Goal: Information Seeking & Learning: Find specific page/section

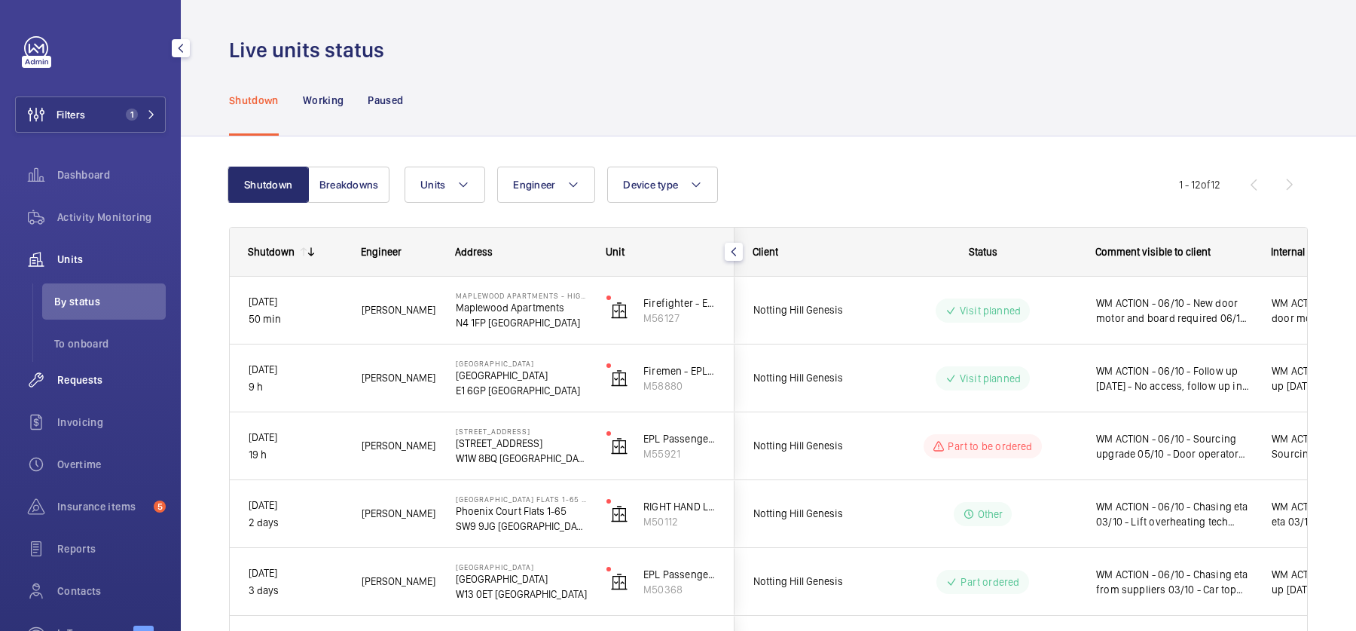
click at [118, 387] on div "Requests" at bounding box center [90, 380] width 151 height 36
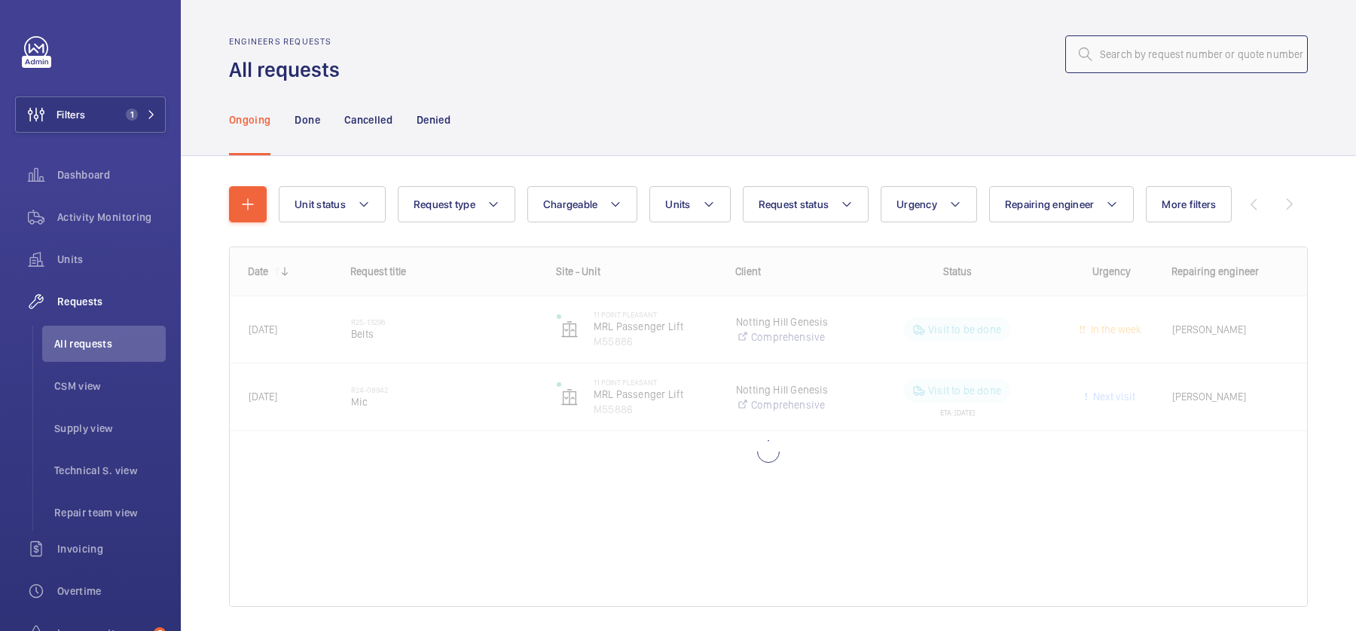
click at [1156, 54] on input "text" at bounding box center [1186, 54] width 243 height 38
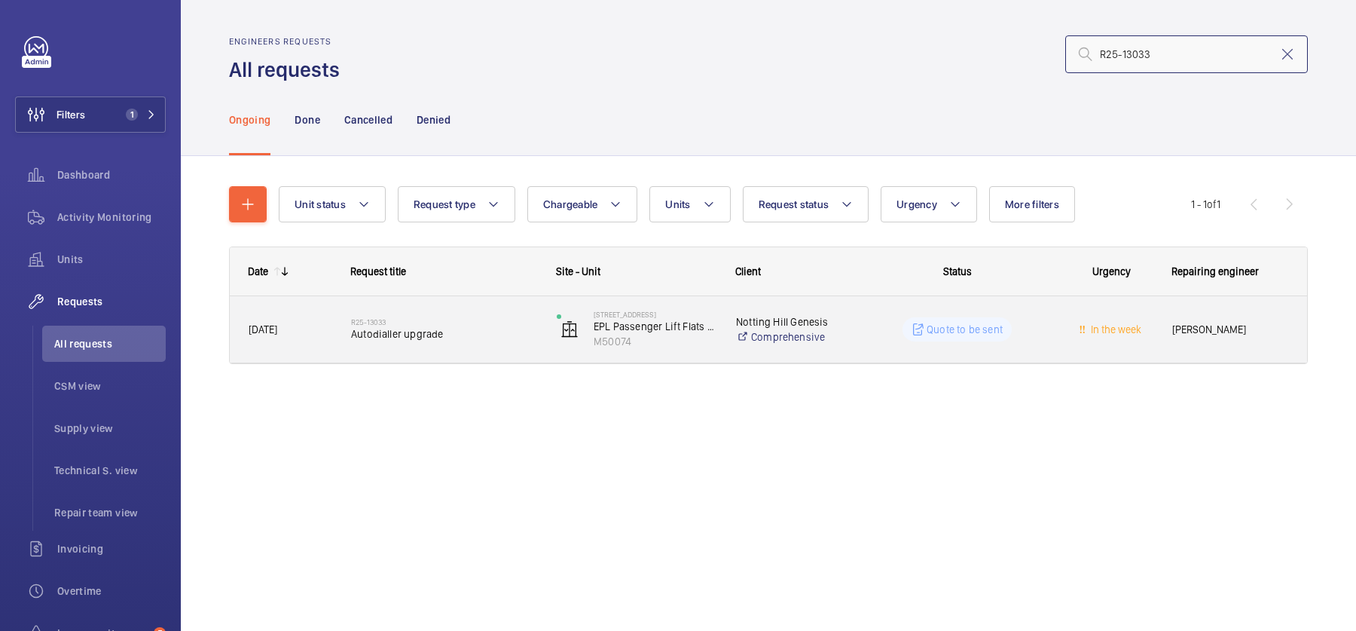
type input "R25-13033"
click at [464, 313] on div "R25-13033 Autodialler upgrade" at bounding box center [444, 329] width 186 height 44
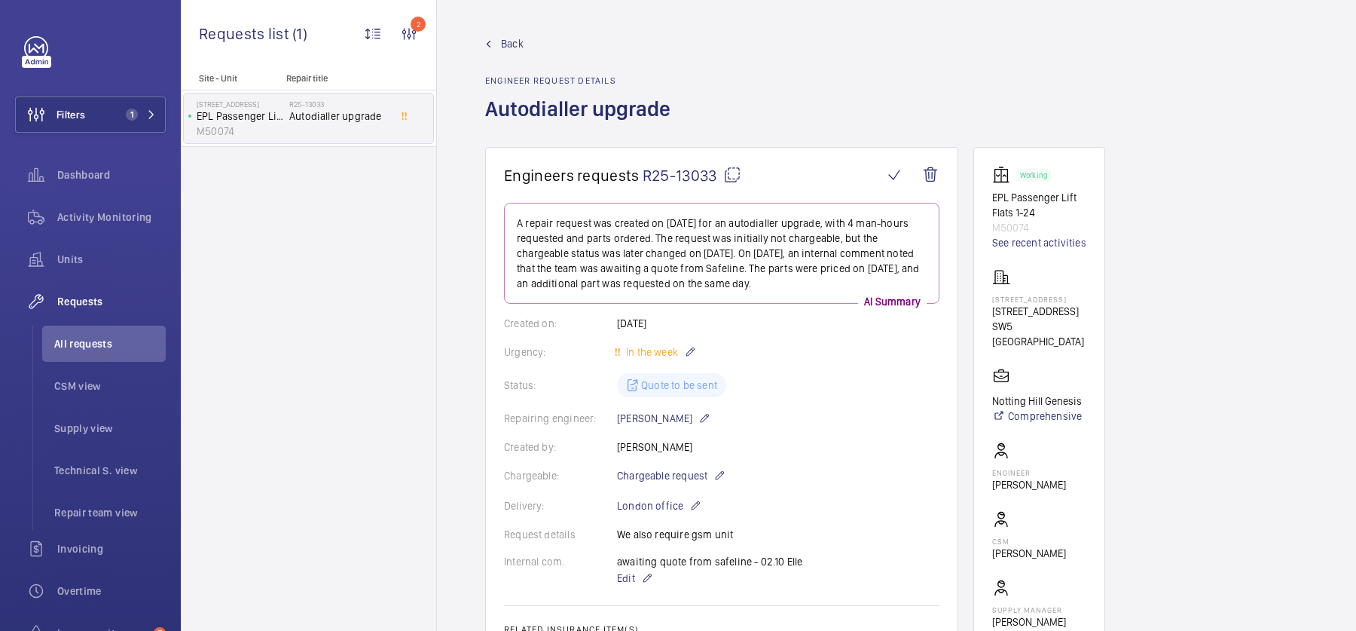
click at [497, 35] on wm-front-admin-header "Back Engineer request details Autodialler upgrade" at bounding box center [896, 73] width 919 height 147
click at [500, 38] on link "Back" at bounding box center [582, 43] width 194 height 15
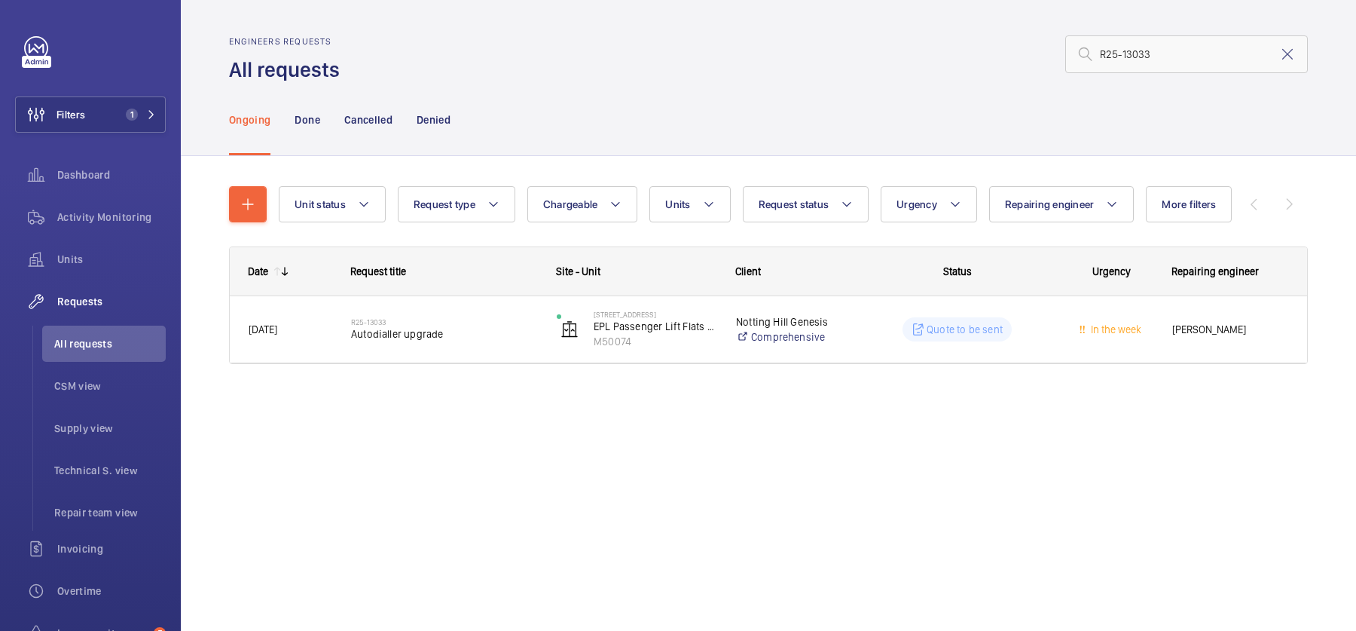
click at [1148, 75] on div "Engineers requests All requests R25-13033" at bounding box center [768, 59] width 1079 height 47
click at [1142, 60] on input "R25-13033" at bounding box center [1186, 54] width 243 height 38
paste input "284"
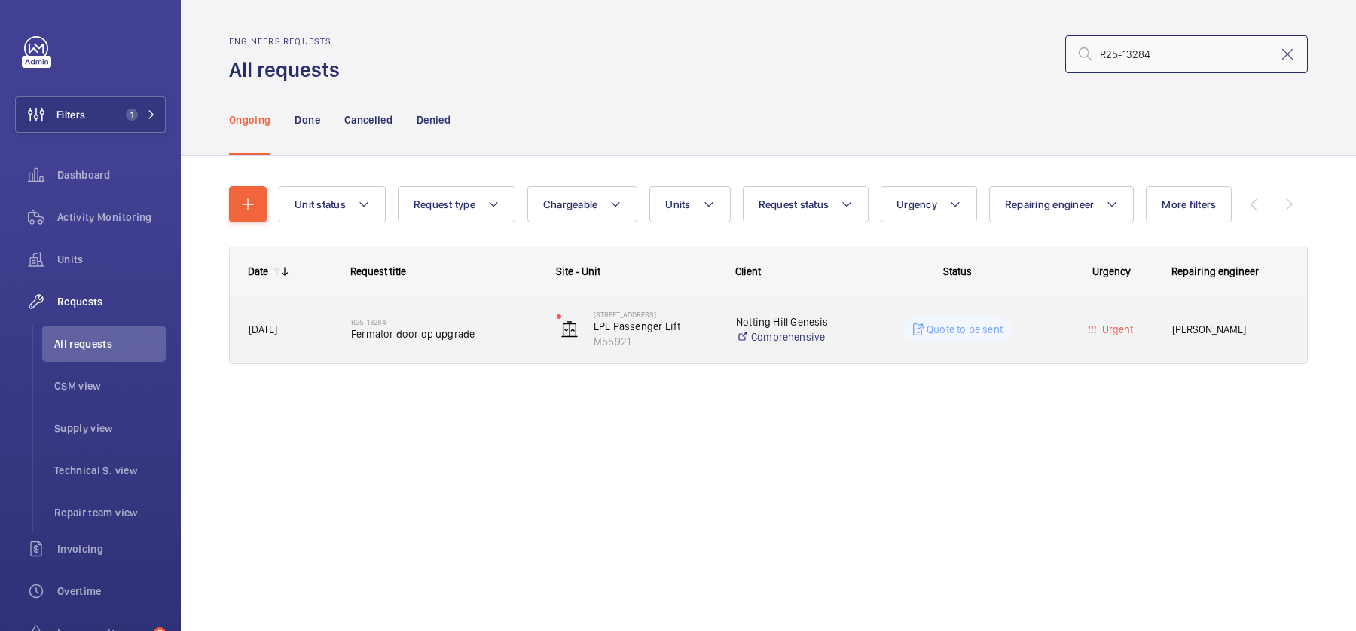
type input "R25-13284"
click at [469, 334] on span "Fermator door op upgrade" at bounding box center [444, 333] width 186 height 15
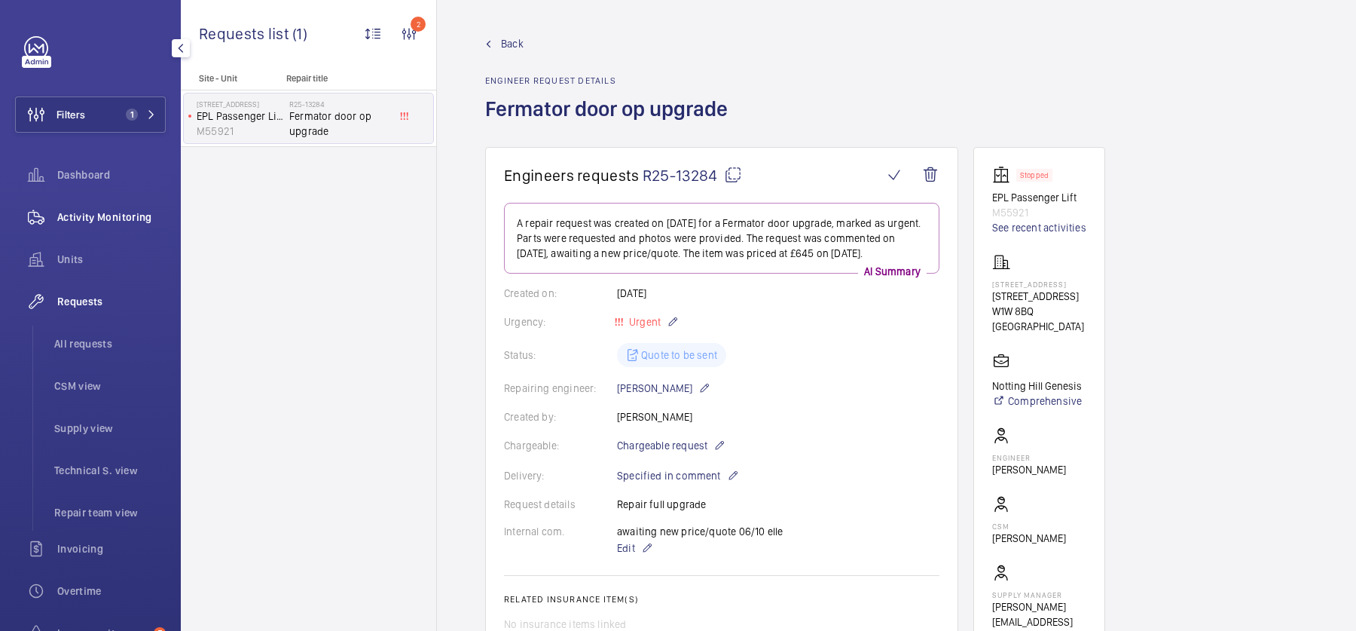
click at [144, 215] on span "Activity Monitoring" at bounding box center [111, 216] width 108 height 15
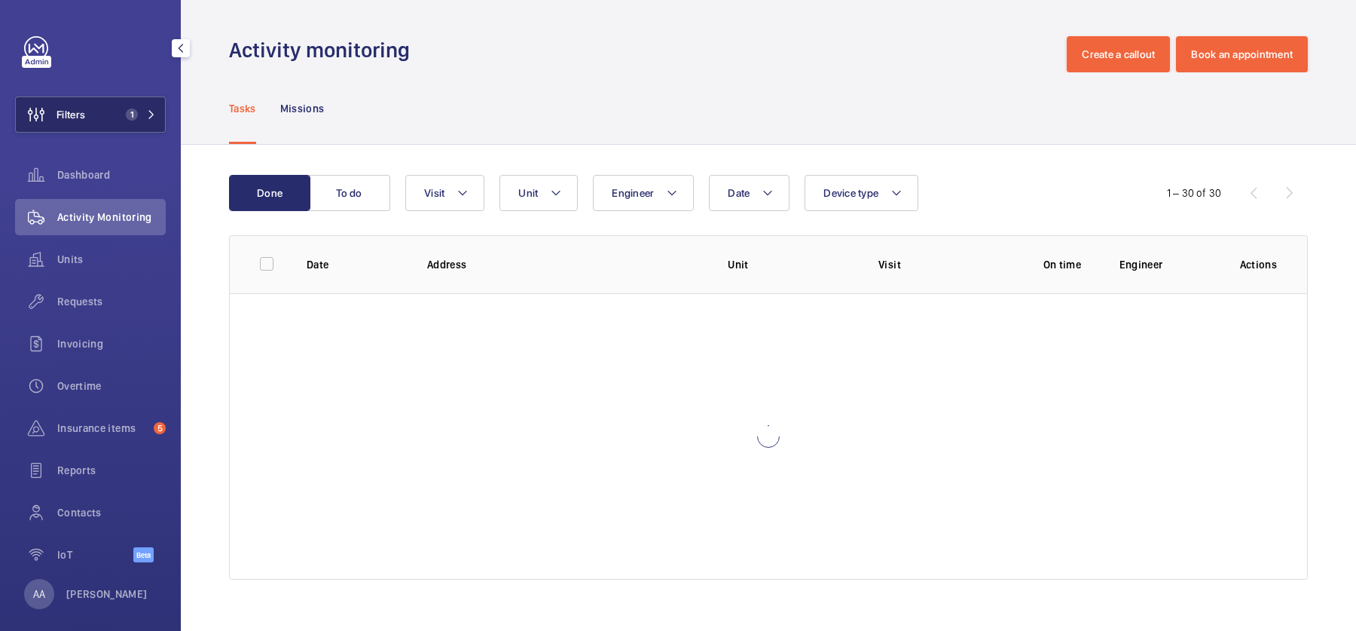
click at [112, 130] on button "Filters 1" at bounding box center [90, 114] width 151 height 36
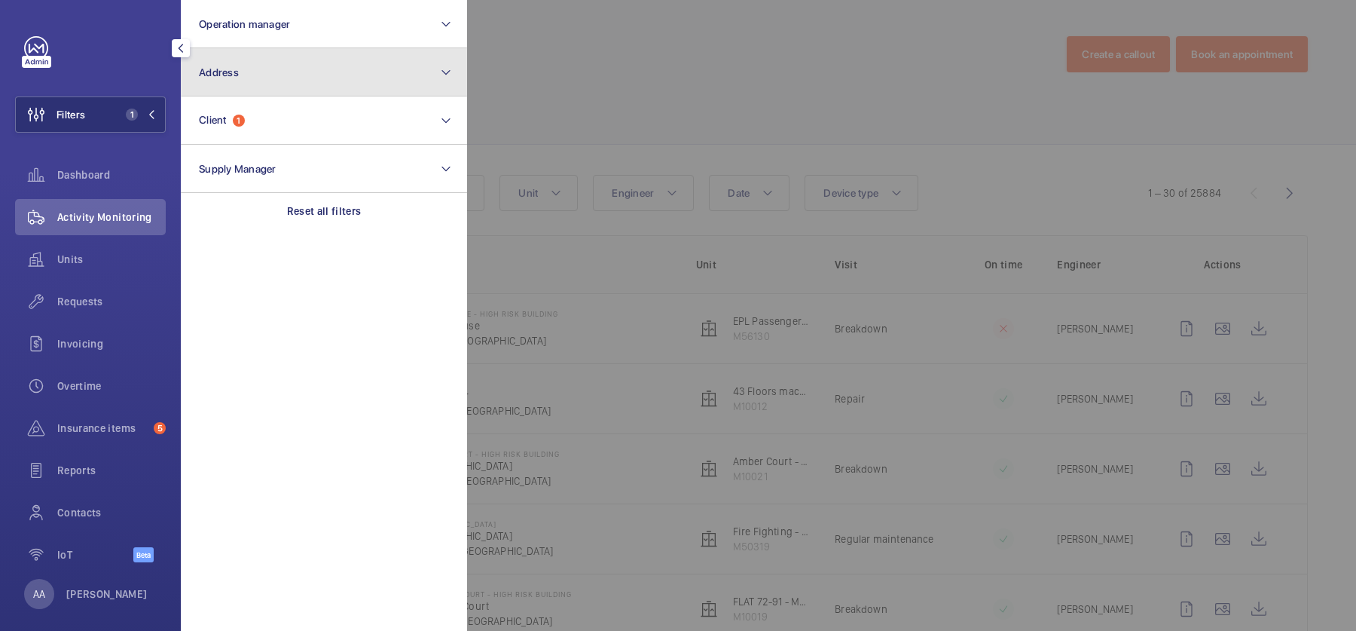
click at [272, 91] on button "Address" at bounding box center [324, 72] width 286 height 48
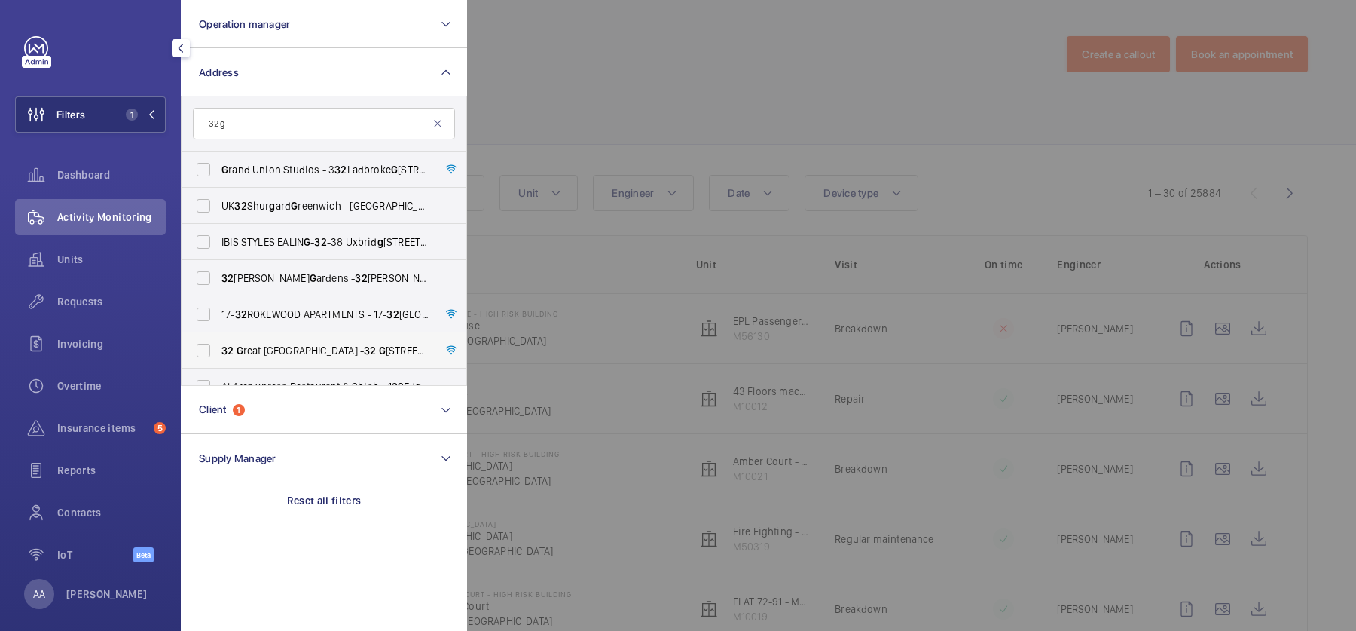
type input "32 g"
click at [343, 357] on span "[STREET_ADDRESS] - [STREET_ADDRESS]" at bounding box center [324, 350] width 207 height 15
click at [218, 357] on input "[STREET_ADDRESS] - [STREET_ADDRESS]" at bounding box center [203, 350] width 30 height 30
checkbox input "true"
click at [965, 64] on div at bounding box center [1145, 315] width 1356 height 631
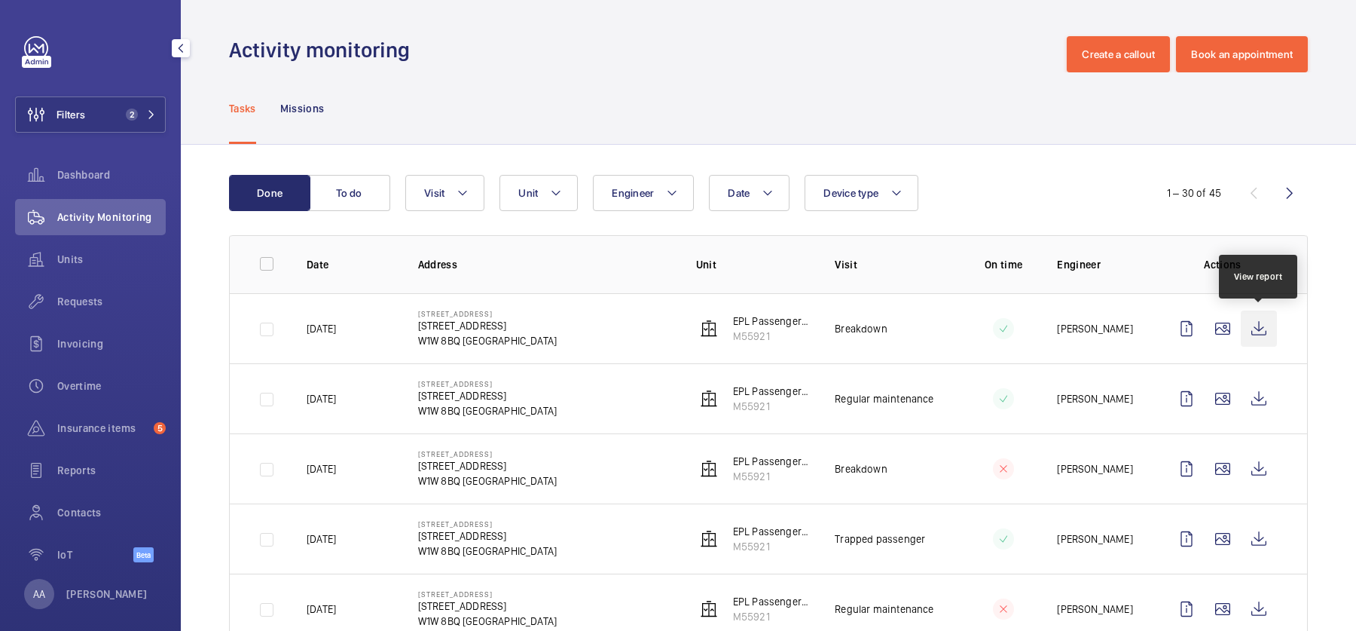
click at [1270, 332] on wm-front-icon-button at bounding box center [1259, 328] width 36 height 36
click at [94, 301] on span "Requests" at bounding box center [111, 301] width 108 height 15
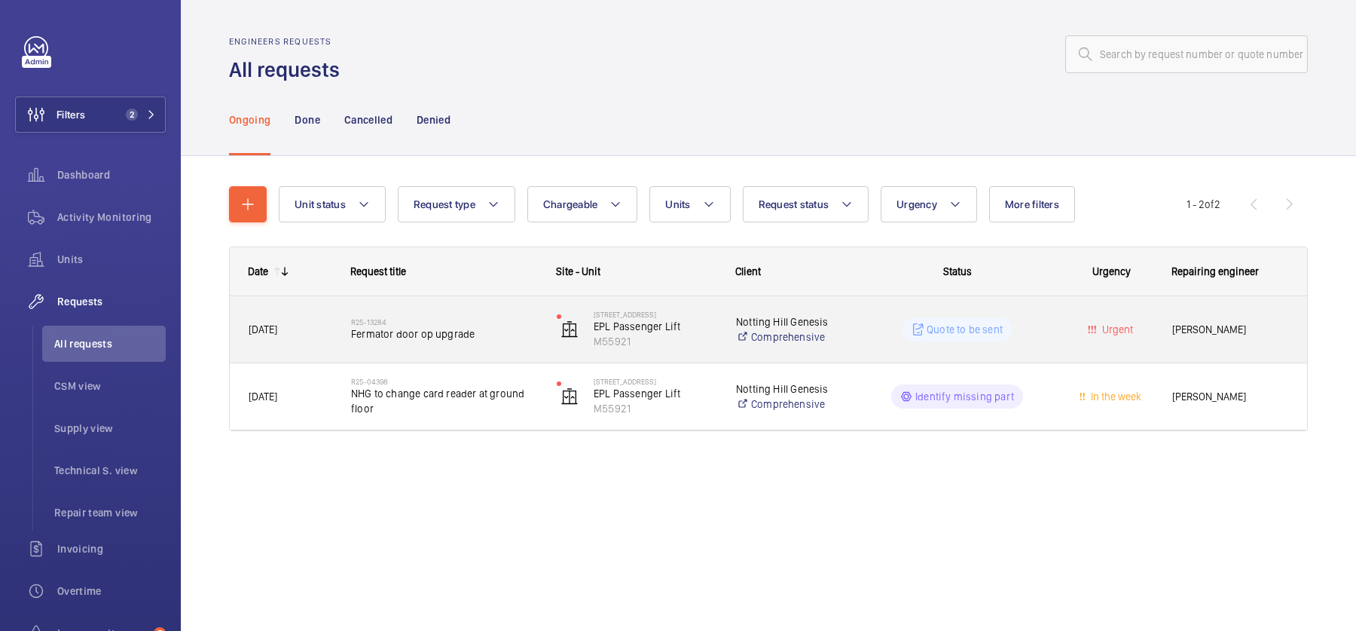
click at [517, 319] on h2 "R25-13284" at bounding box center [444, 321] width 186 height 9
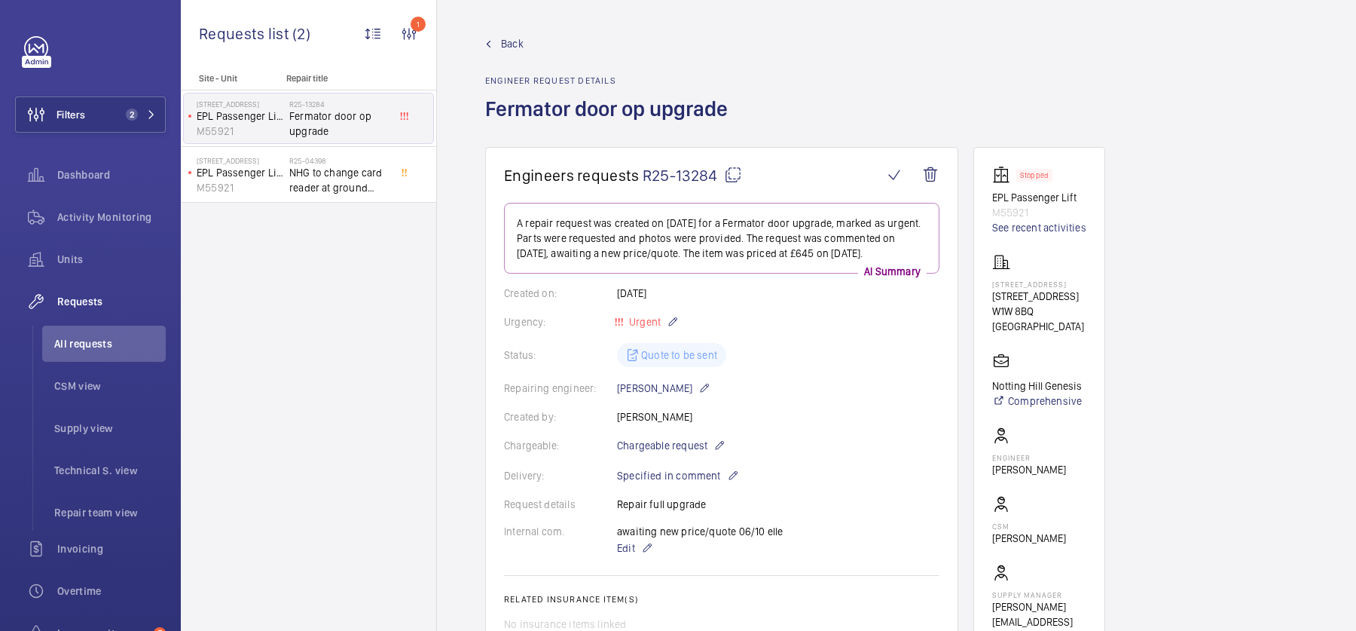
click at [733, 174] on mat-icon at bounding box center [733, 175] width 18 height 18
click at [87, 208] on div "Activity Monitoring" at bounding box center [90, 217] width 151 height 36
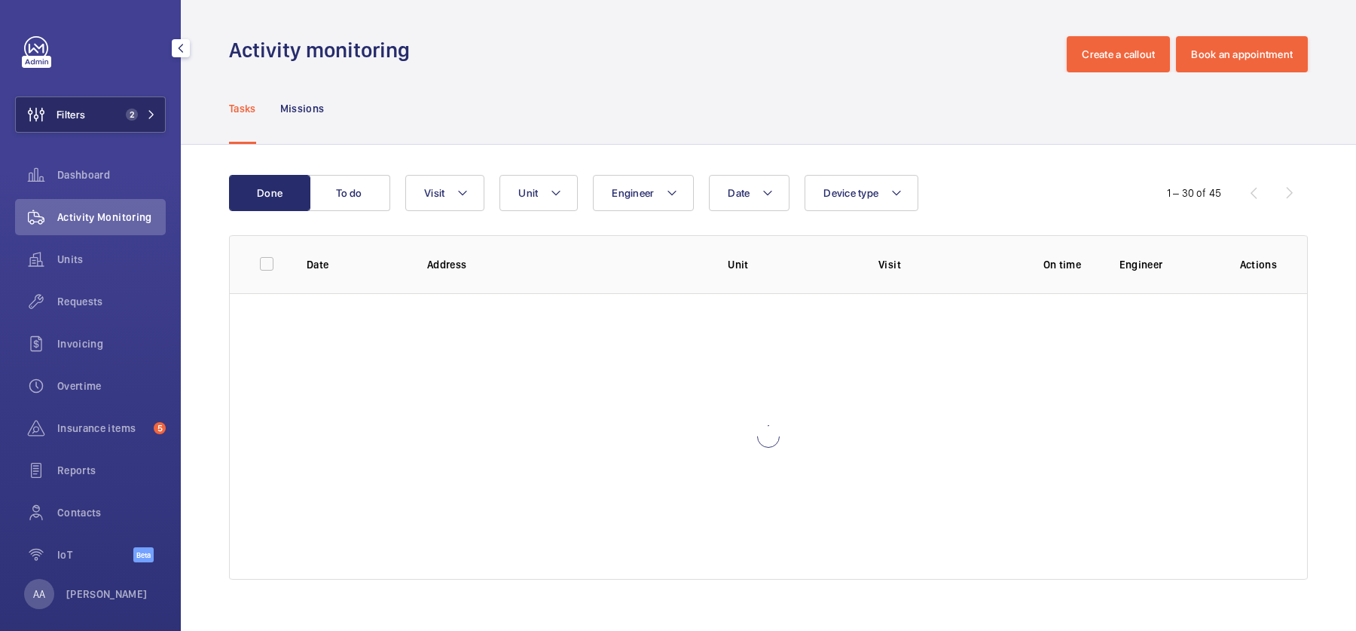
click at [88, 118] on button "Filters 2" at bounding box center [90, 114] width 151 height 36
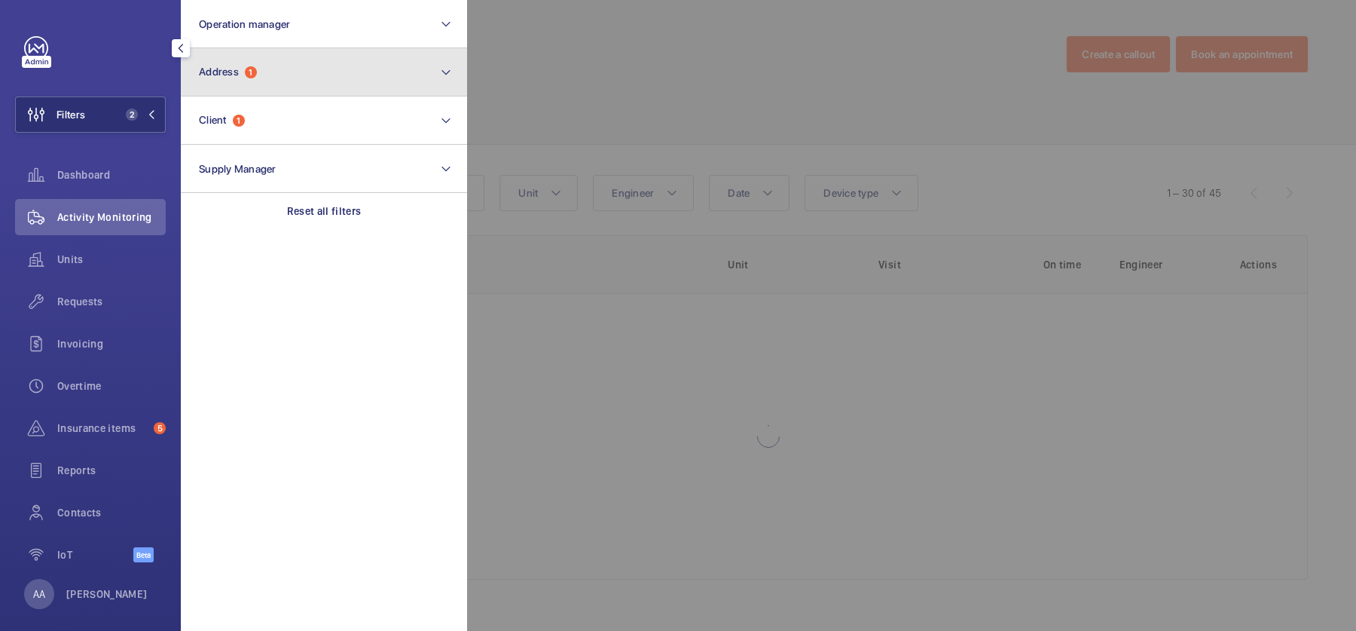
click at [234, 79] on button "Address 1" at bounding box center [324, 72] width 286 height 48
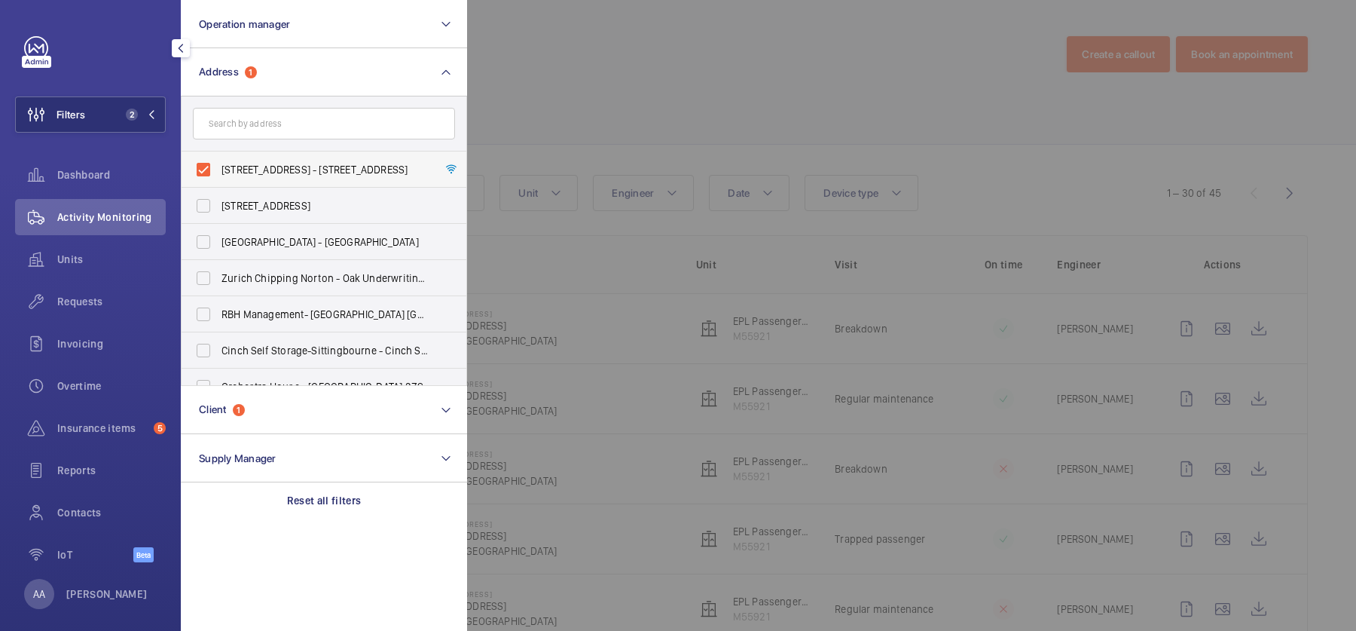
click at [277, 167] on span "[STREET_ADDRESS] - [STREET_ADDRESS]" at bounding box center [324, 169] width 207 height 15
click at [218, 167] on input "[STREET_ADDRESS] - [STREET_ADDRESS]" at bounding box center [203, 169] width 30 height 30
checkbox input "false"
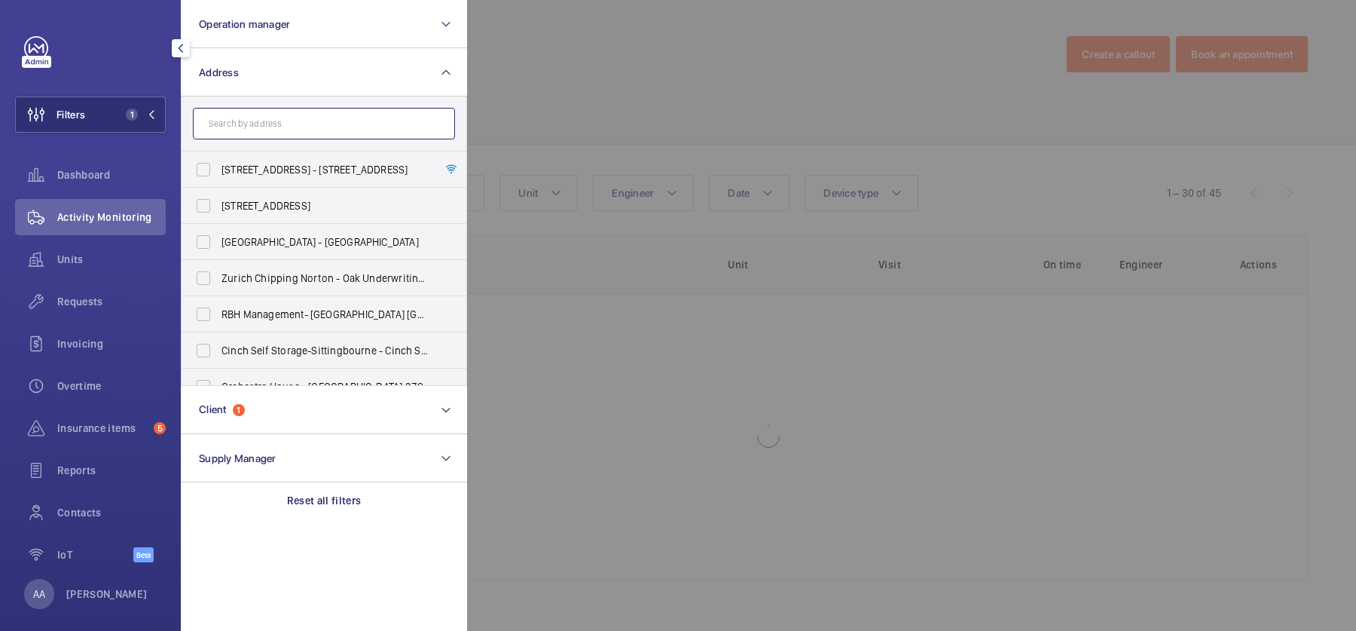
click at [286, 126] on input "text" at bounding box center [324, 124] width 262 height 32
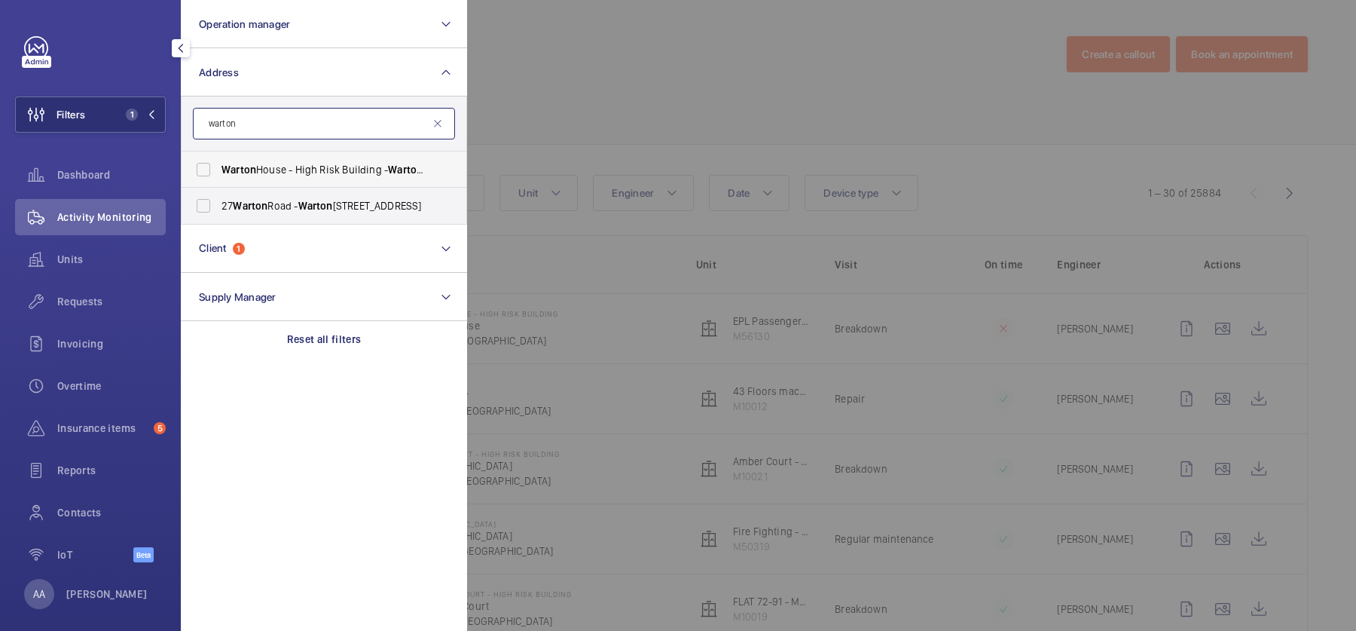
type input "warton"
click at [319, 173] on span "[GEOGRAPHIC_DATA] - [STREET_ADDRESS]" at bounding box center [324, 169] width 207 height 15
click at [218, 173] on input "[GEOGRAPHIC_DATA] - [STREET_ADDRESS]" at bounding box center [203, 169] width 30 height 30
checkbox input "true"
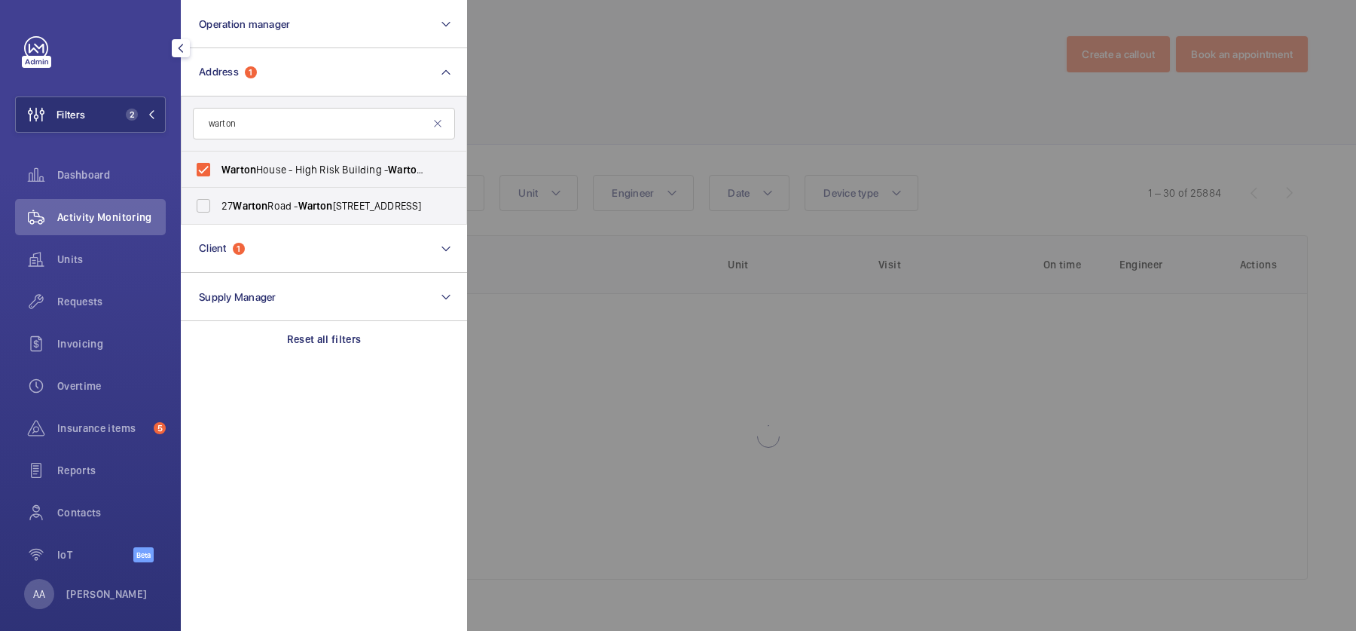
click at [551, 133] on div at bounding box center [1145, 315] width 1356 height 631
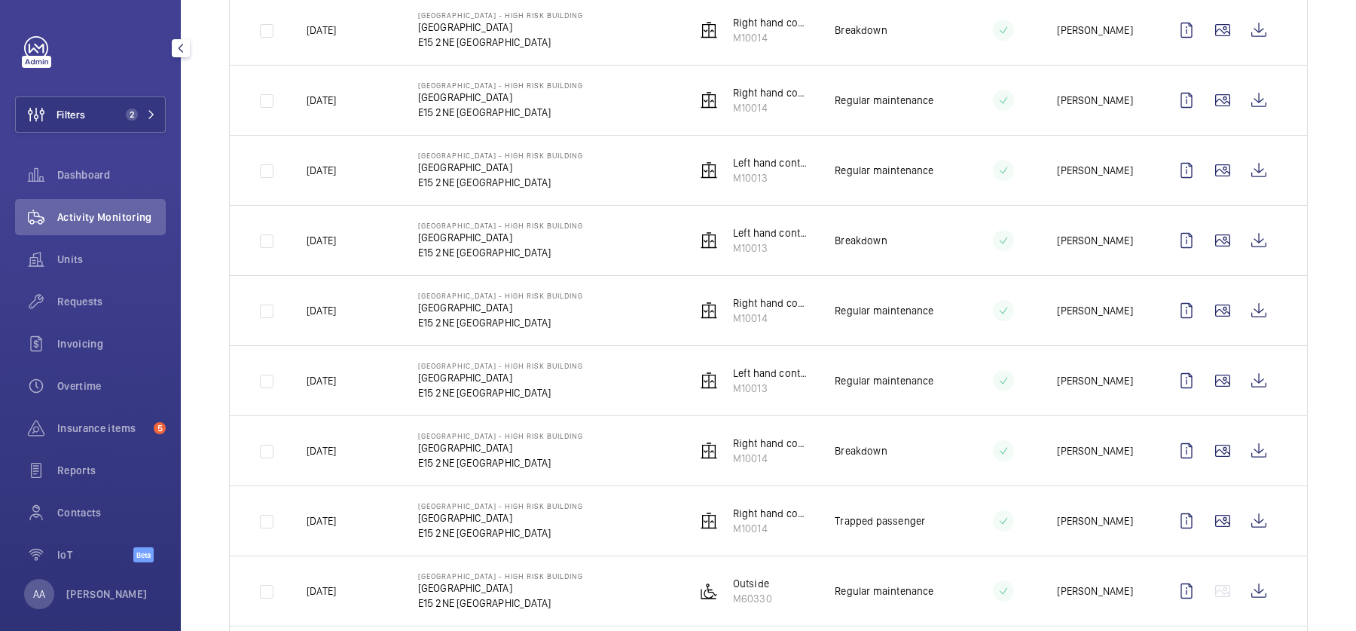
scroll to position [589, 0]
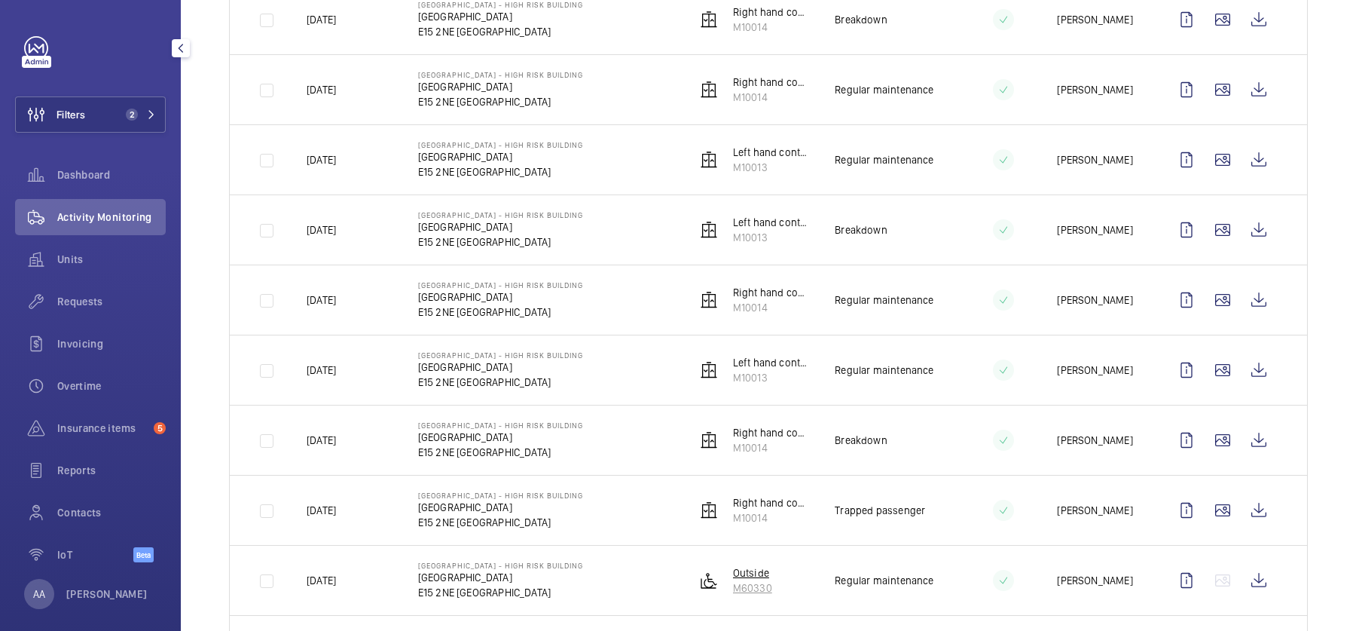
drag, startPoint x: 777, startPoint y: 583, endPoint x: 730, endPoint y: 579, distance: 46.9
click at [731, 579] on td "Outside M60330" at bounding box center [741, 580] width 139 height 70
copy p "M60330"
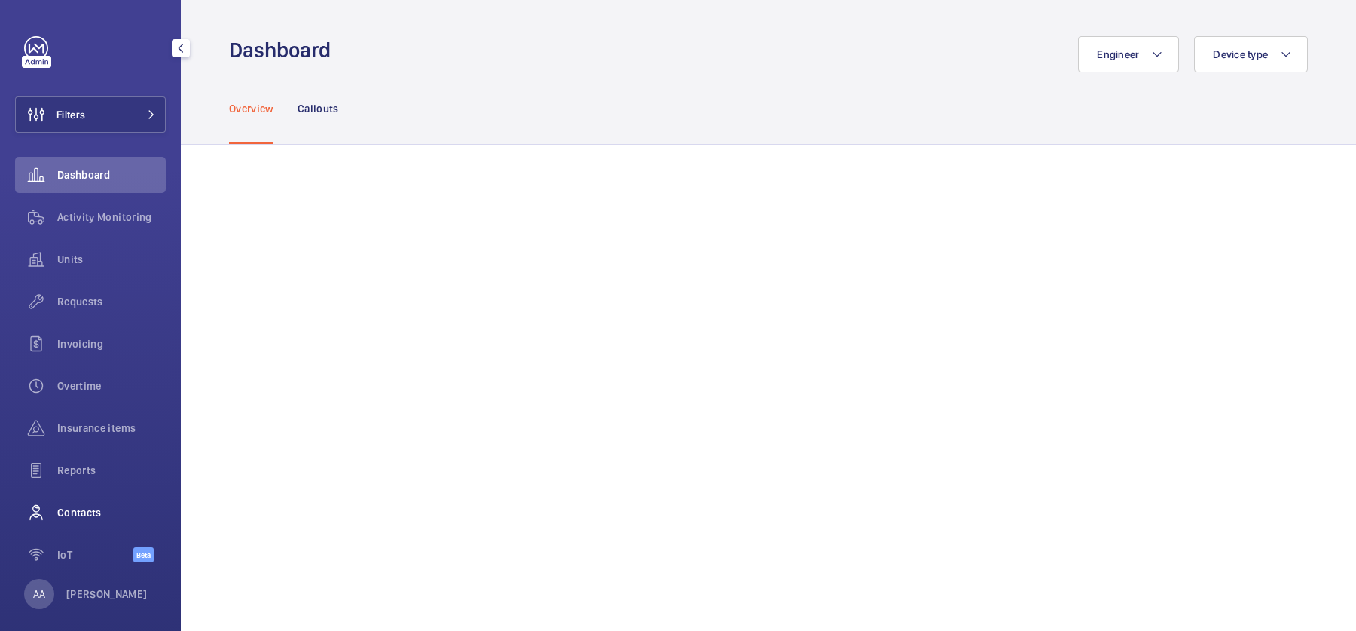
click at [93, 501] on div "Contacts" at bounding box center [90, 512] width 151 height 36
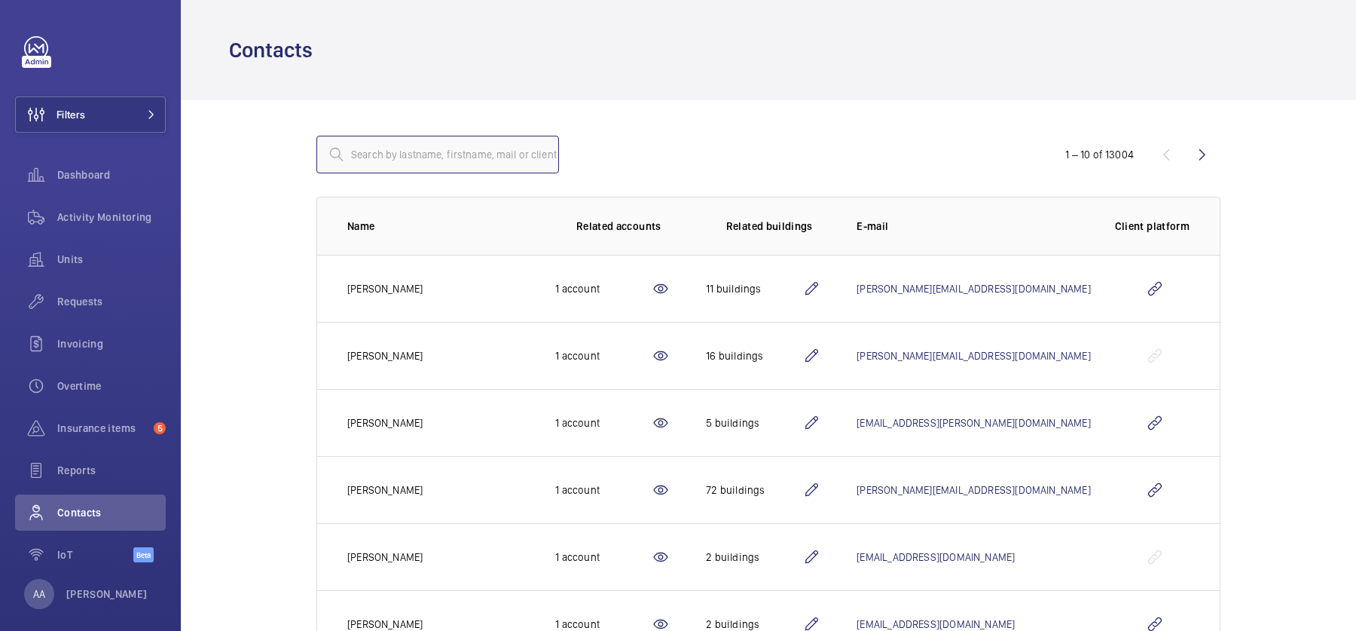
click at [479, 155] on input "text" at bounding box center [437, 155] width 243 height 38
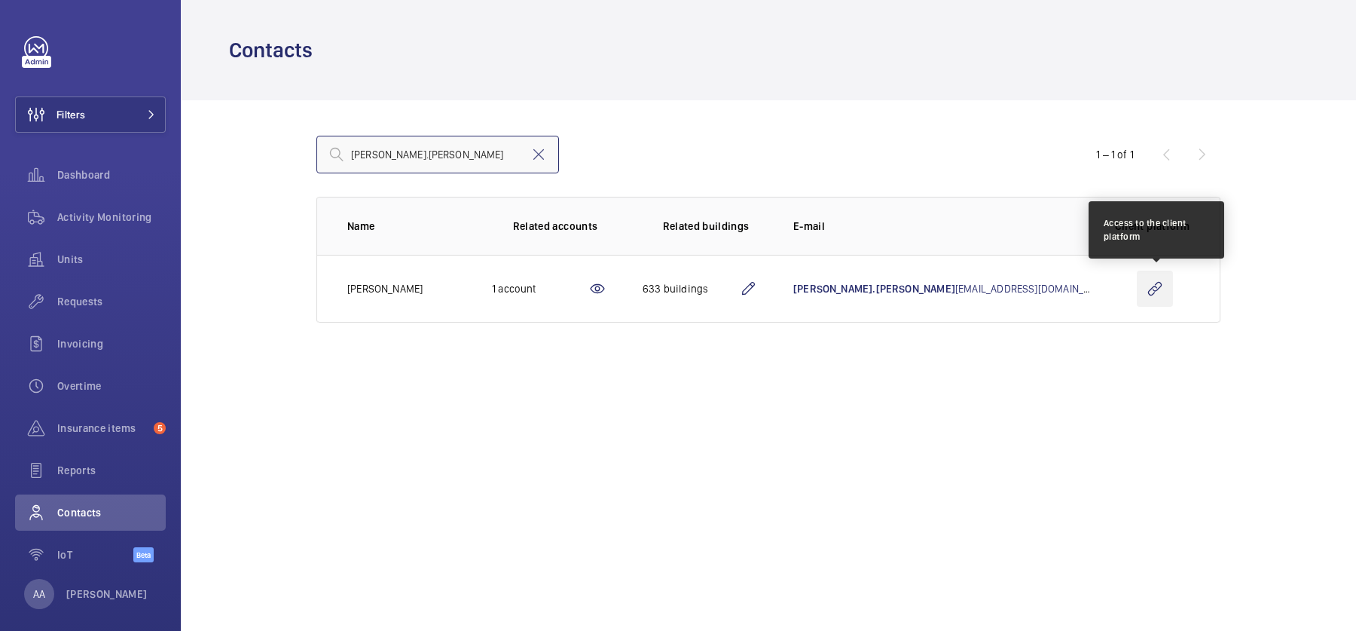
type input "alice.sam"
click at [1157, 288] on wm-front-icon-button at bounding box center [1155, 288] width 36 height 36
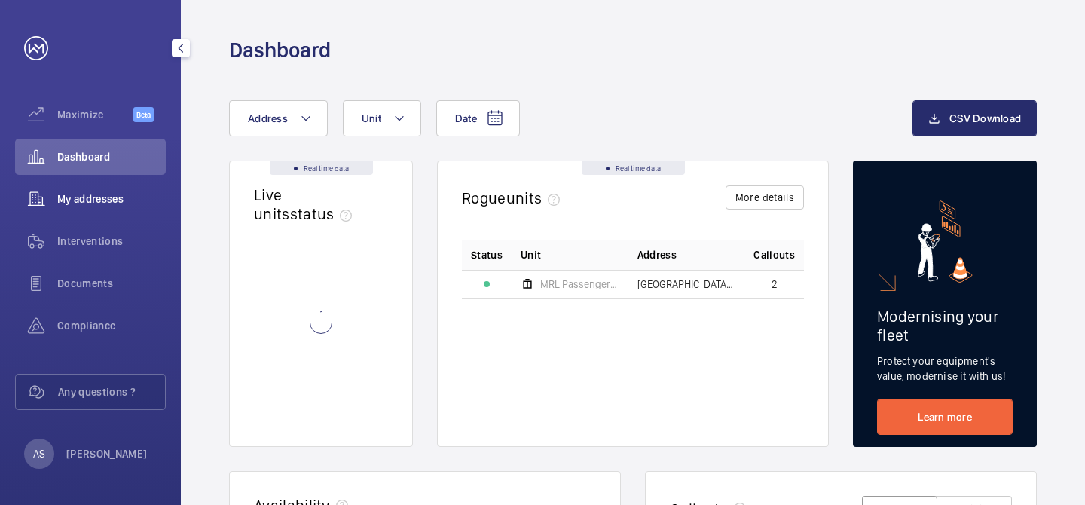
click at [123, 203] on span "My addresses" at bounding box center [111, 198] width 108 height 15
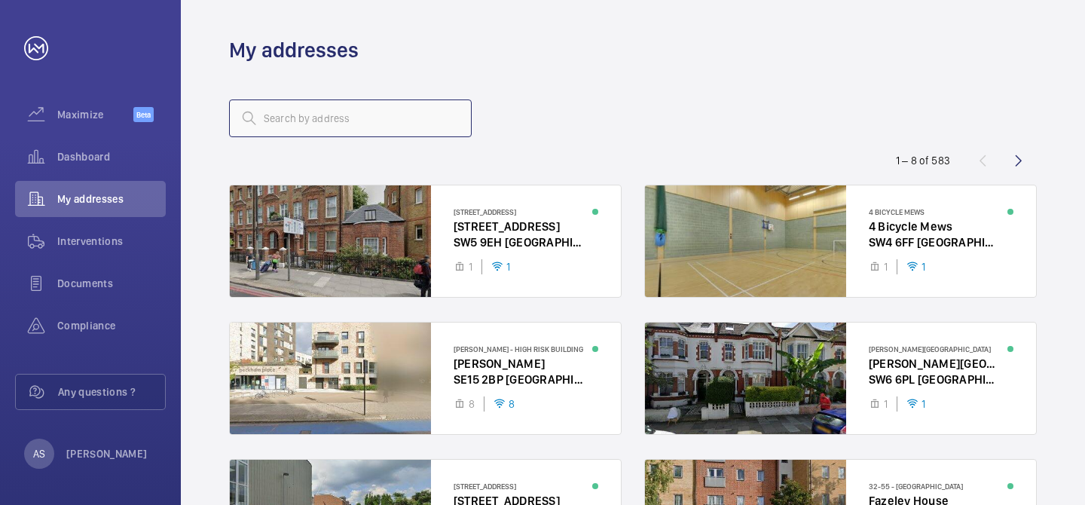
click at [342, 108] on input "text" at bounding box center [350, 118] width 243 height 38
type input "warton"
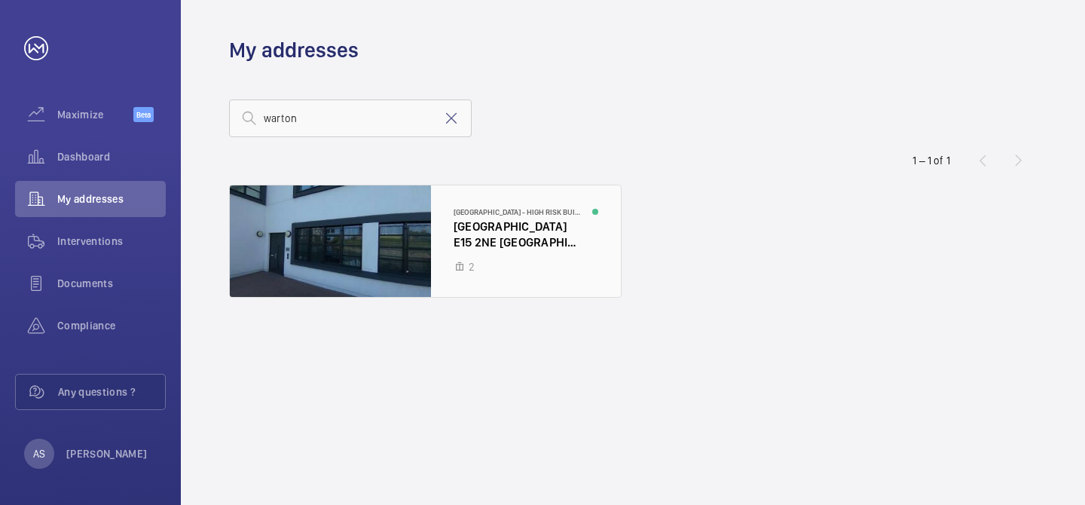
click at [478, 266] on div at bounding box center [425, 240] width 391 height 111
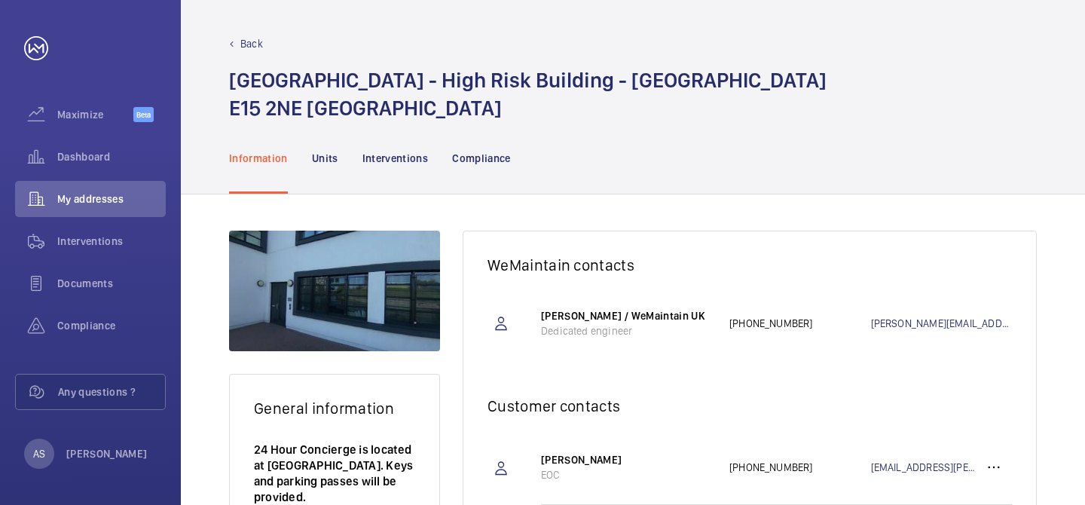
click at [341, 160] on nav "Information Units Interventions Compliance" at bounding box center [370, 158] width 282 height 72
click at [319, 159] on p "Units" at bounding box center [325, 158] width 26 height 15
